Goal: Find specific page/section: Find specific page/section

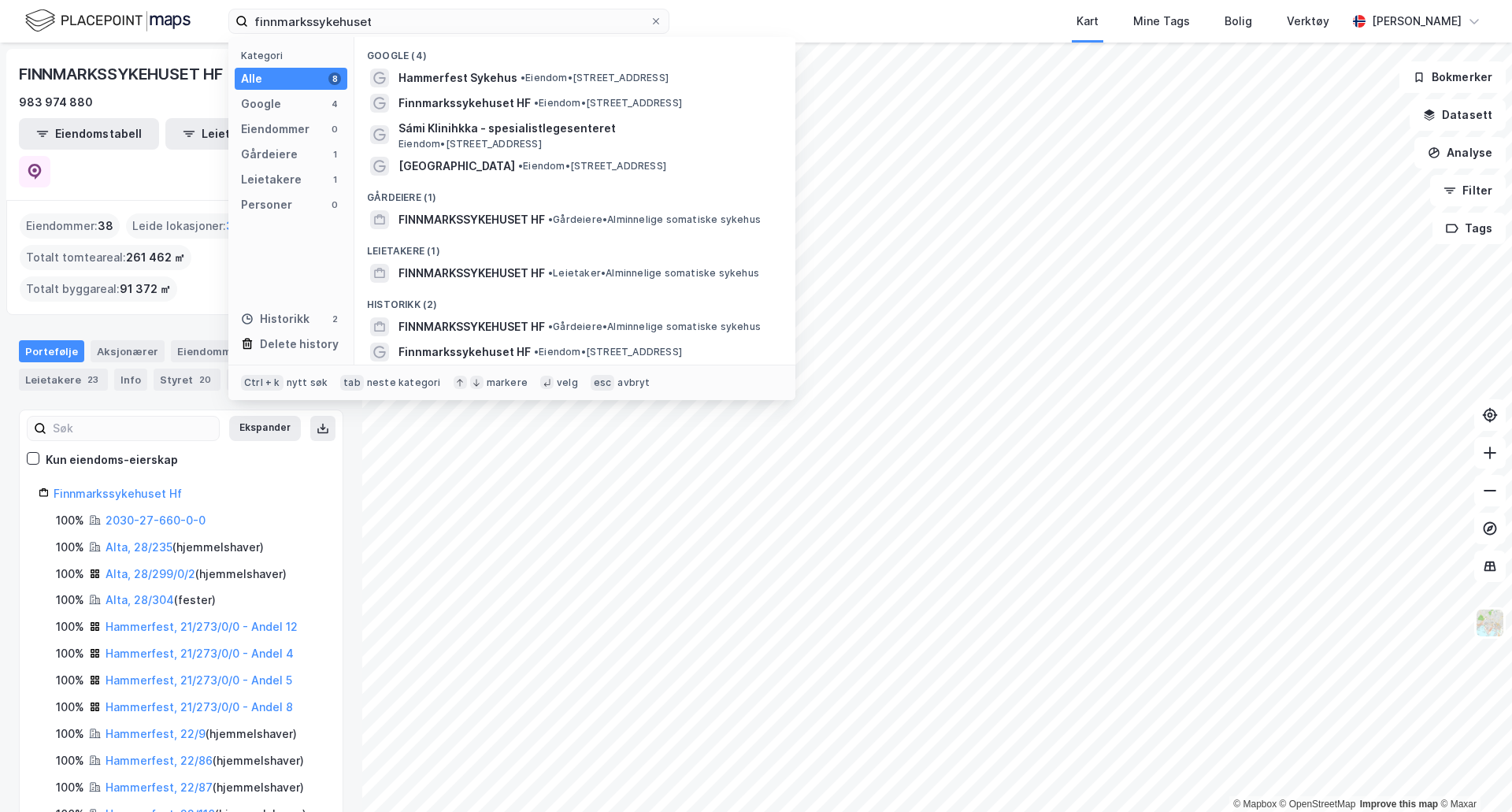
click at [574, 24] on input "finnmarkssykehuset" at bounding box center [449, 21] width 402 height 23
type input "lønvarden"
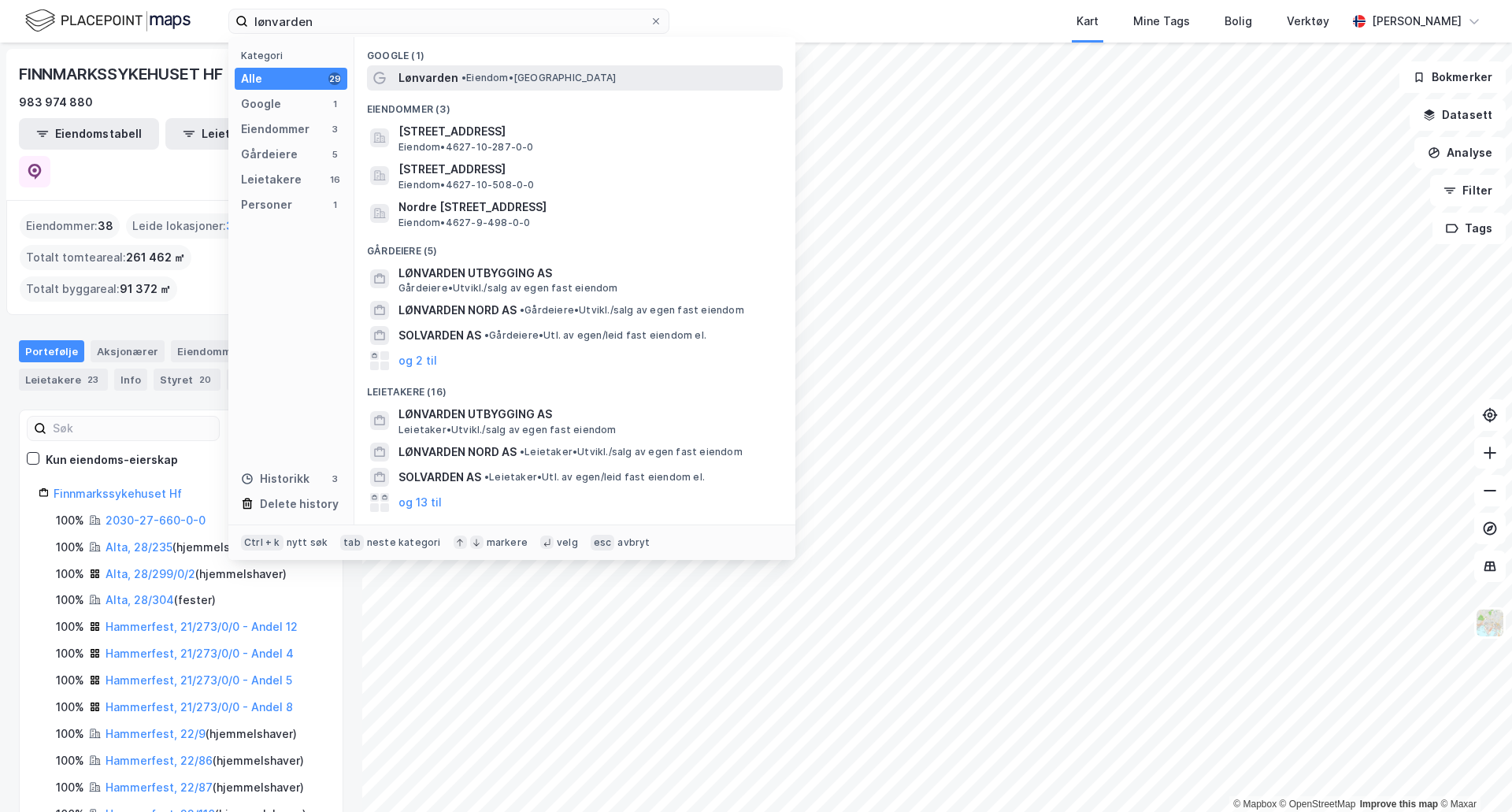
click at [465, 87] on div "Lønvarden • Eiendom • [GEOGRAPHIC_DATA]" at bounding box center [589, 78] width 381 height 19
